Goal: Information Seeking & Learning: Learn about a topic

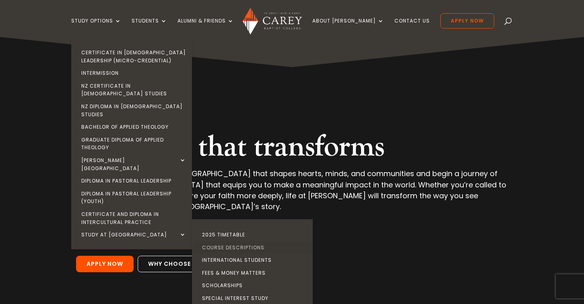
click at [242, 241] on link "Course Descriptions" at bounding box center [254, 247] width 121 height 13
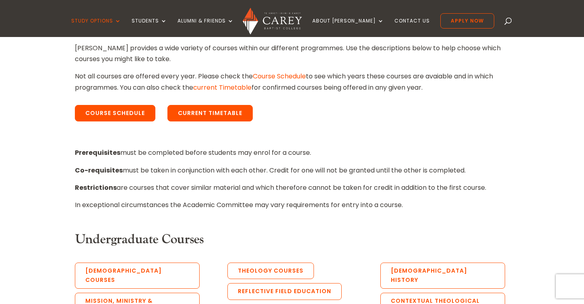
scroll to position [259, 0]
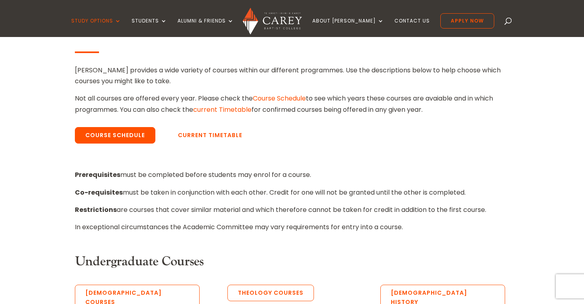
click at [203, 134] on link "Current Timetable" at bounding box center [209, 135] width 85 height 17
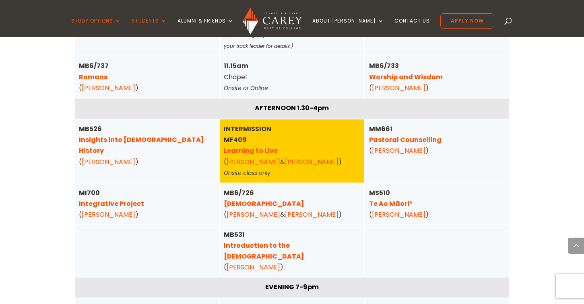
scroll to position [616, 0]
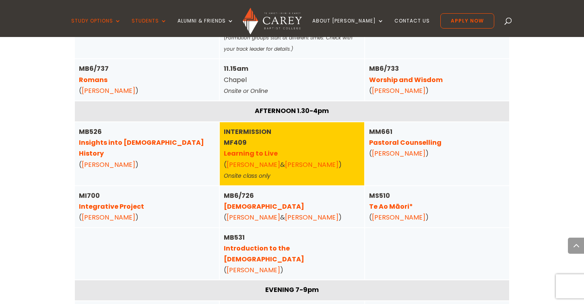
click at [387, 207] on link "Te Ao Māori*" at bounding box center [391, 206] width 44 height 9
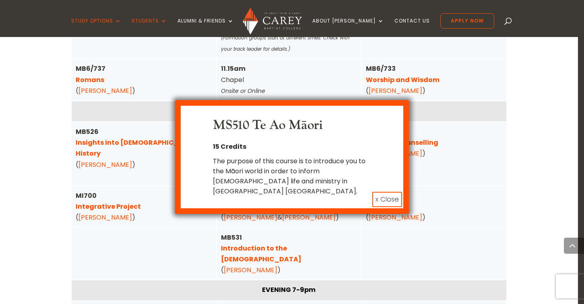
click at [383, 192] on button "x Close" at bounding box center [387, 199] width 30 height 15
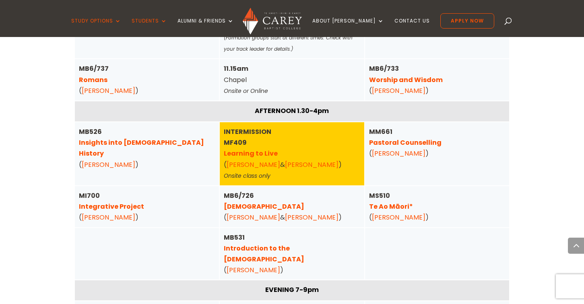
click at [392, 202] on link "Te Ao Māori*" at bounding box center [391, 206] width 44 height 9
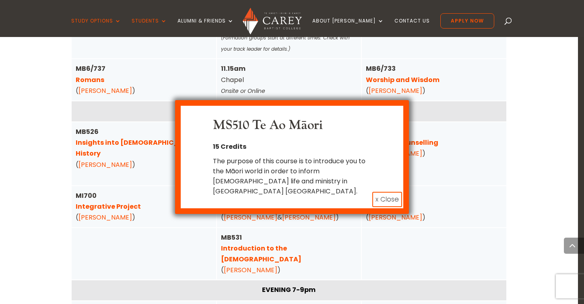
click at [389, 193] on button "x Close" at bounding box center [387, 199] width 30 height 15
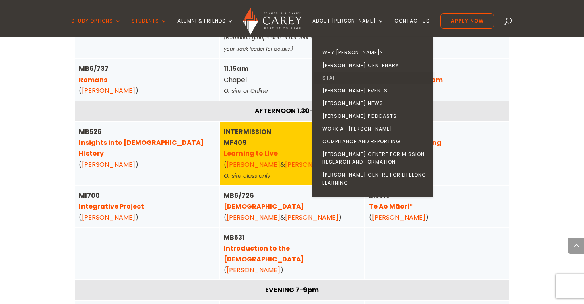
click at [344, 79] on link "Staff" at bounding box center [374, 78] width 121 height 13
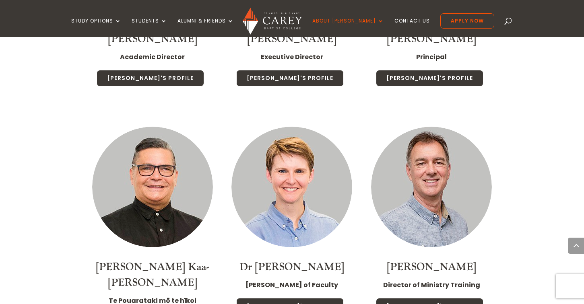
scroll to position [1099, 0]
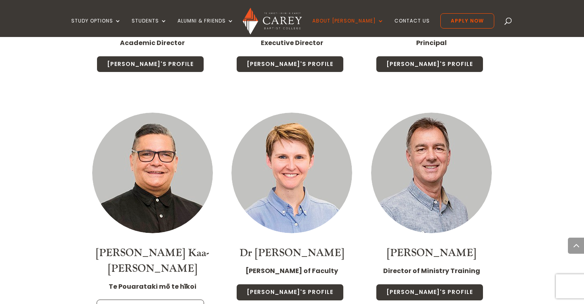
click at [158, 300] on link "[PERSON_NAME]'s Profile" at bounding box center [150, 308] width 107 height 17
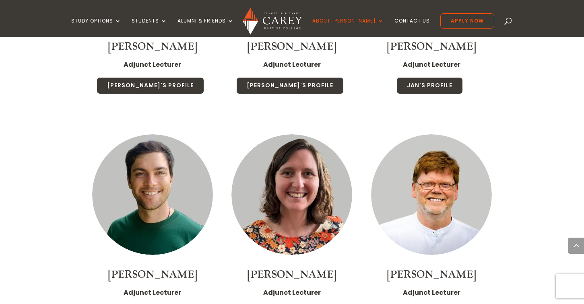
scroll to position [2582, 0]
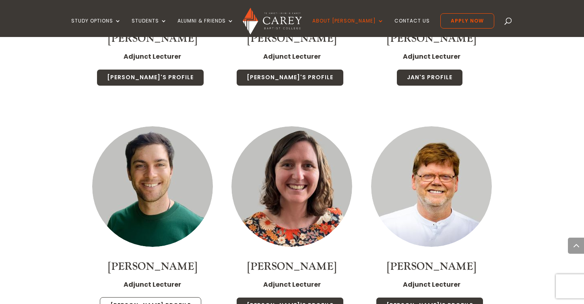
click at [166, 297] on link "Elliot's Profile" at bounding box center [150, 305] width 101 height 17
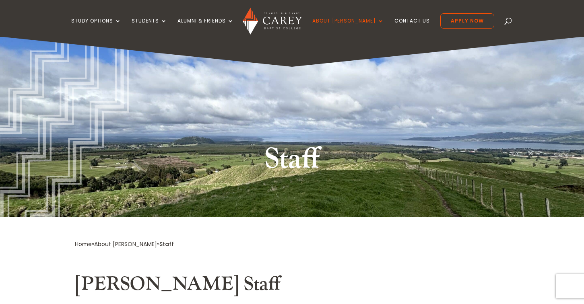
scroll to position [0, 0]
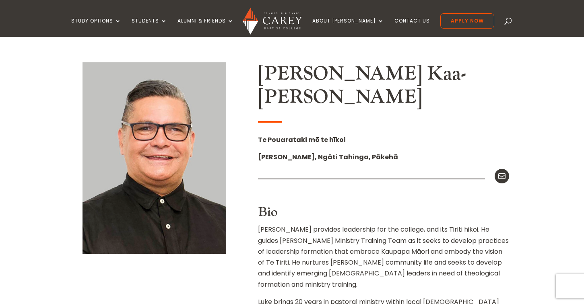
scroll to position [195, 0]
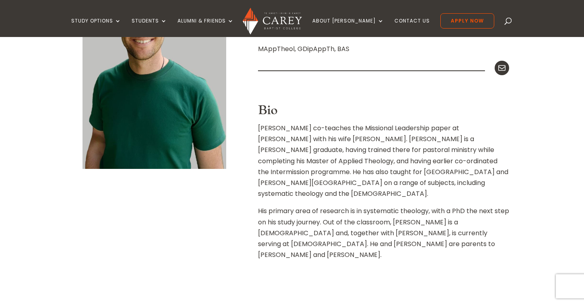
scroll to position [281, 0]
